Goal: Navigation & Orientation: Find specific page/section

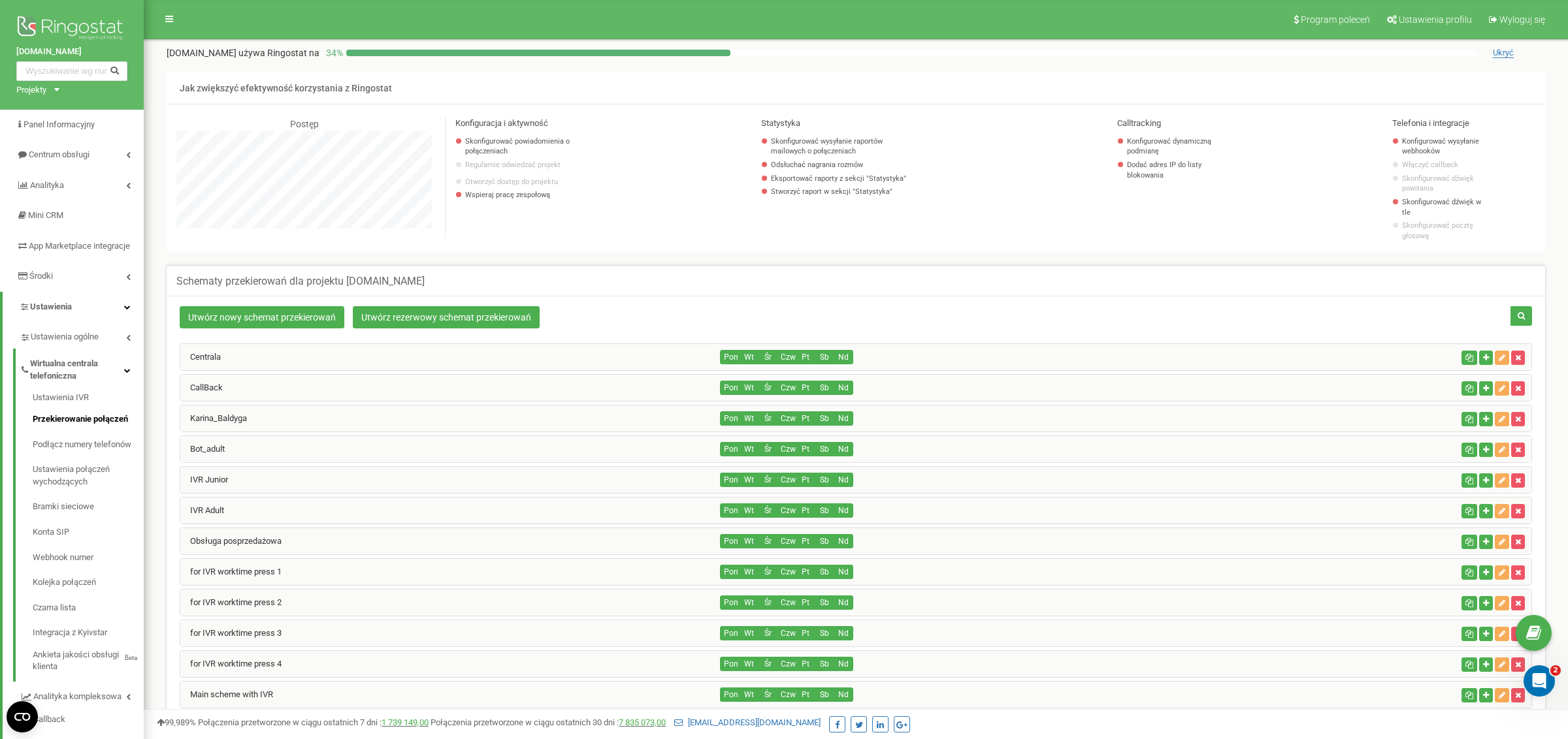
click at [829, 66] on div "[DOMAIN_NAME] używa Ringostat na 34 % Ukryć Jak zwiększyć efektywność korzystan…" at bounding box center [855, 148] width 1378 height 205
click at [94, 126] on span "Panel Informacyjny" at bounding box center [60, 124] width 73 height 10
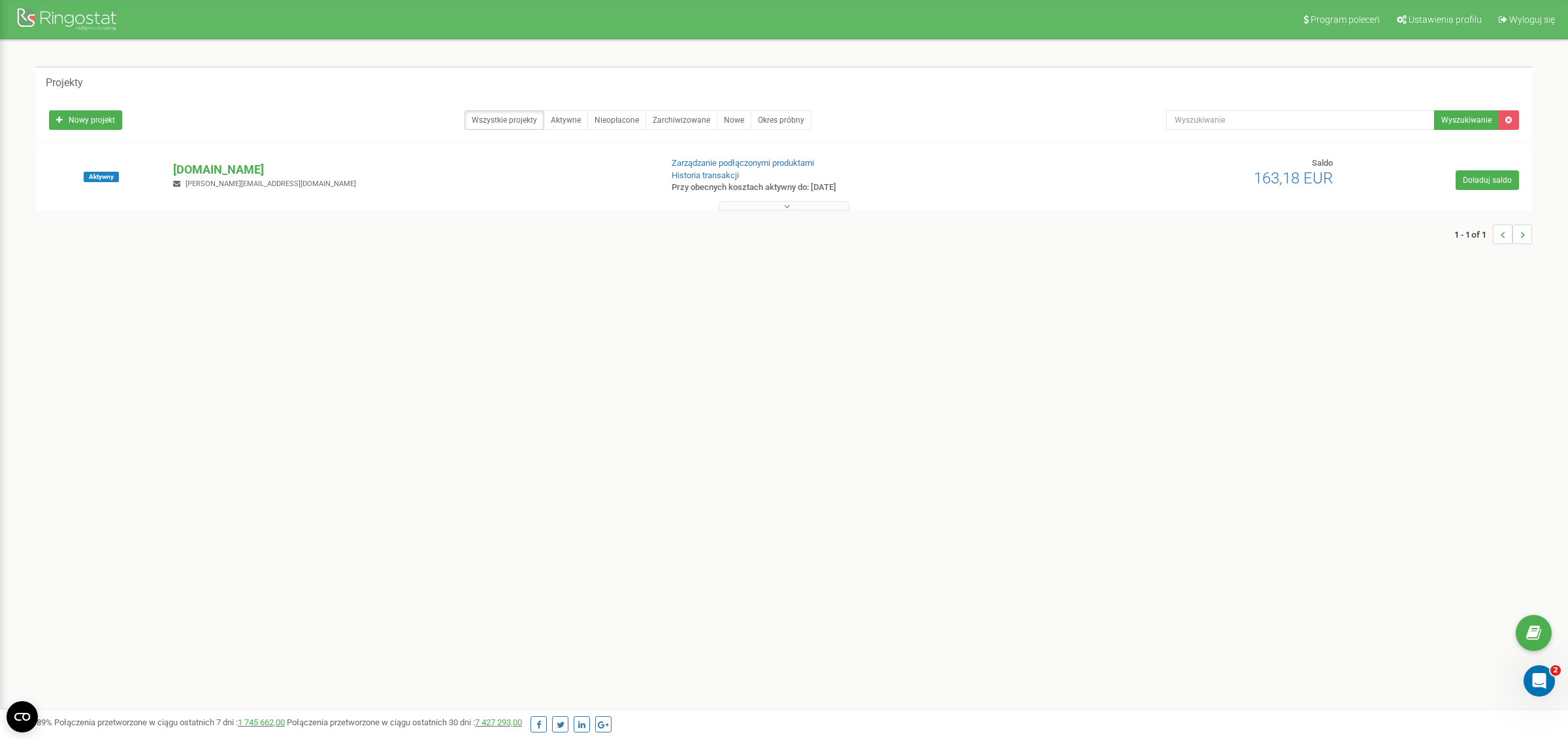
click at [791, 207] on button at bounding box center [783, 206] width 130 height 10
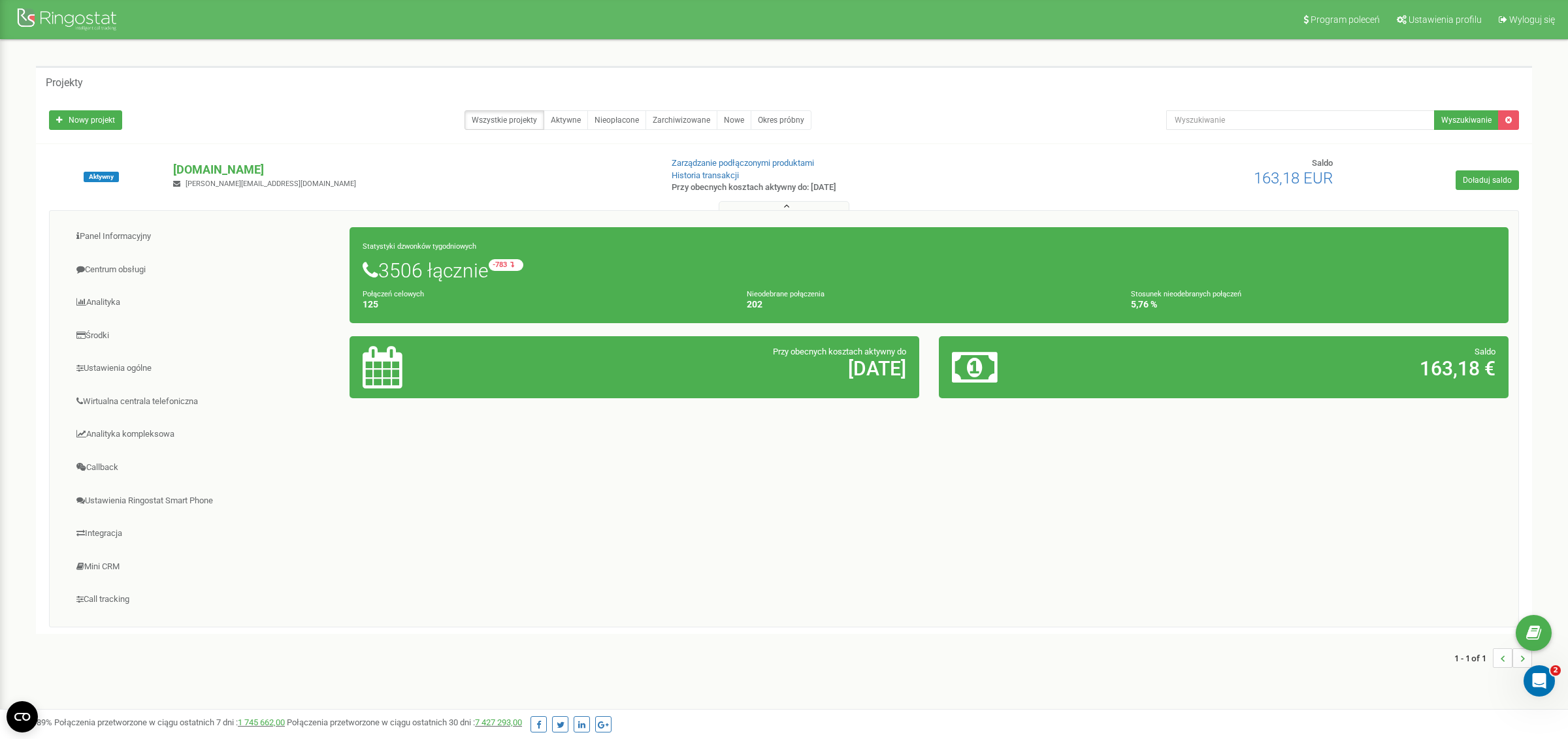
click at [69, 82] on h5 "Projekty" at bounding box center [65, 83] width 37 height 12
click at [93, 68] on div "Projekty" at bounding box center [784, 81] width 1496 height 31
